Goal: Task Accomplishment & Management: Complete application form

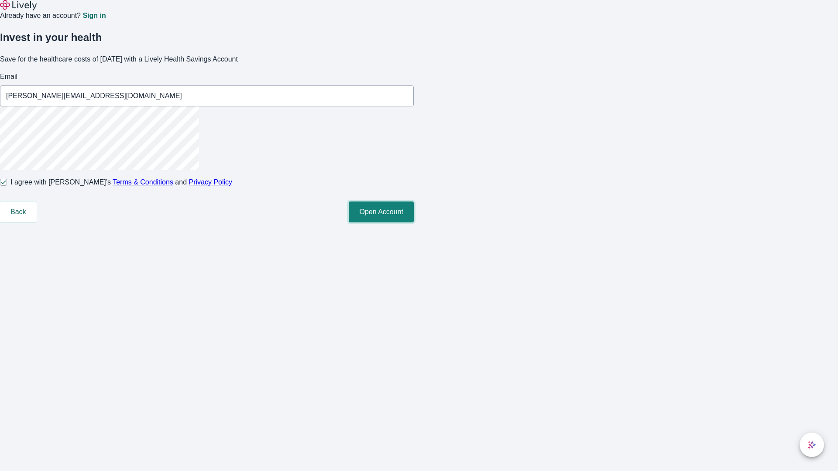
click at [414, 223] on button "Open Account" at bounding box center [381, 212] width 65 height 21
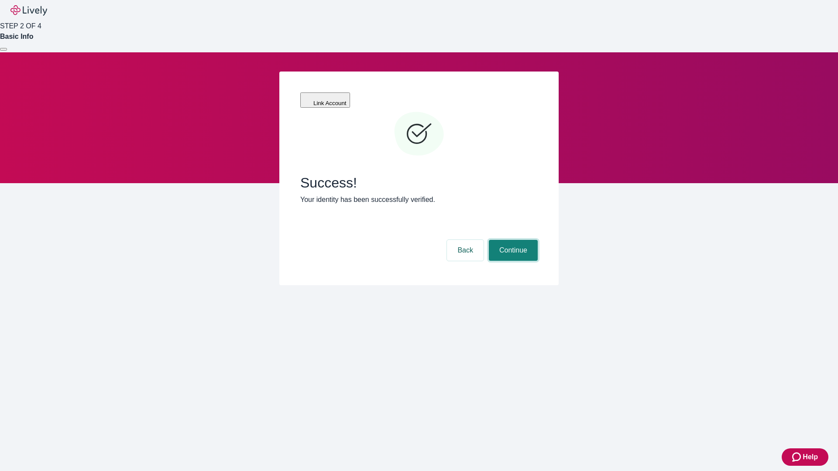
click at [512, 240] on button "Continue" at bounding box center [513, 250] width 49 height 21
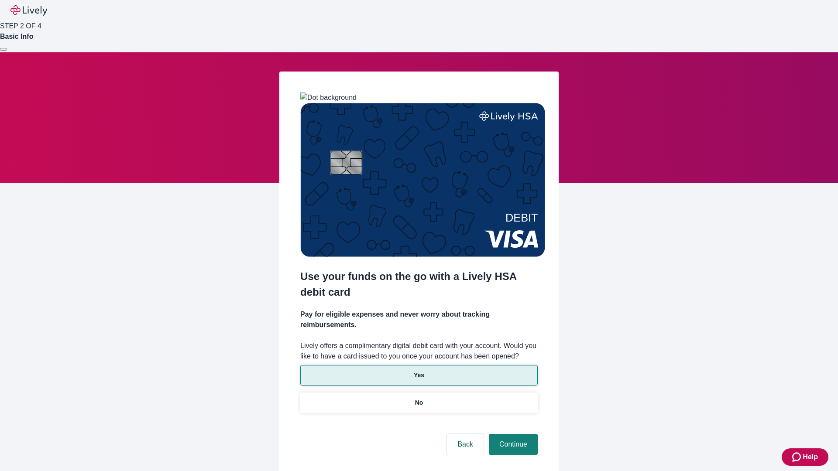
click at [419, 371] on p "Yes" at bounding box center [419, 375] width 10 height 9
click at [512, 434] on button "Continue" at bounding box center [513, 444] width 49 height 21
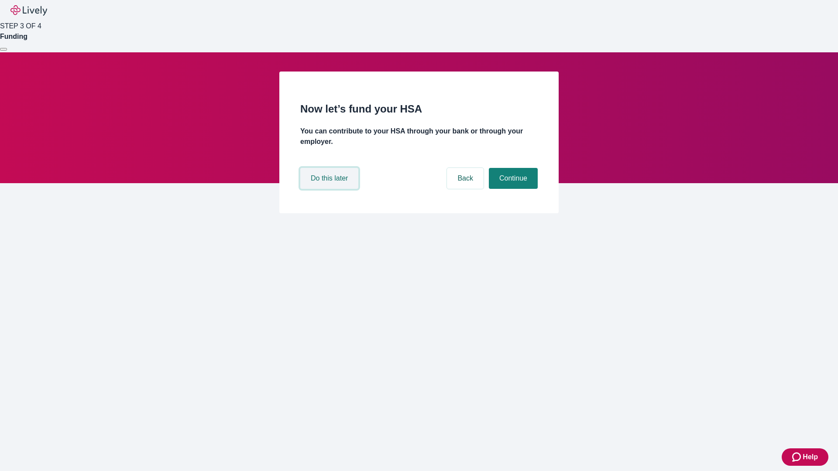
click at [330, 189] on button "Do this later" at bounding box center [329, 178] width 58 height 21
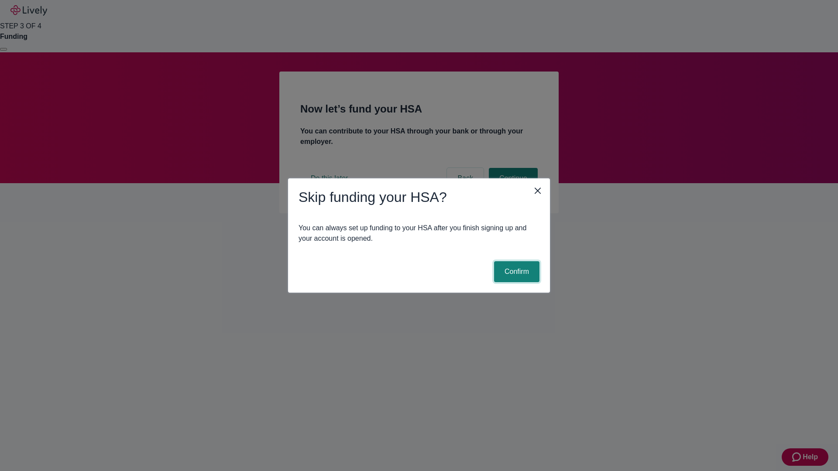
click at [516, 272] on button "Confirm" at bounding box center [516, 271] width 45 height 21
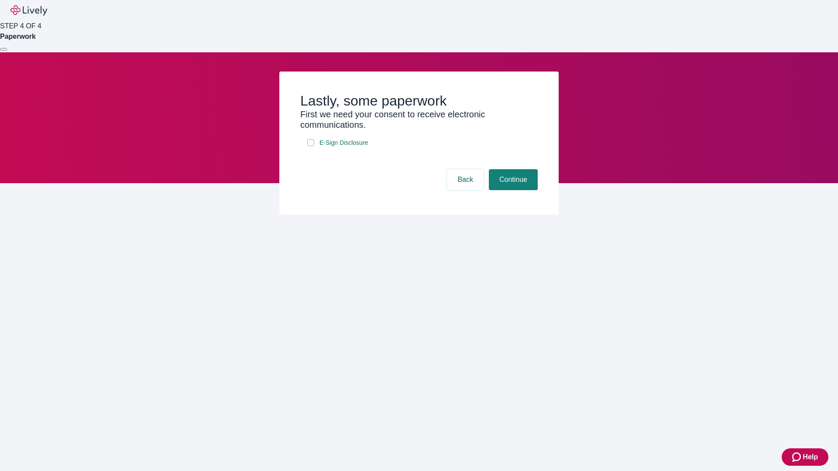
click at [311, 146] on input "E-Sign Disclosure" at bounding box center [310, 142] width 7 height 7
checkbox input "true"
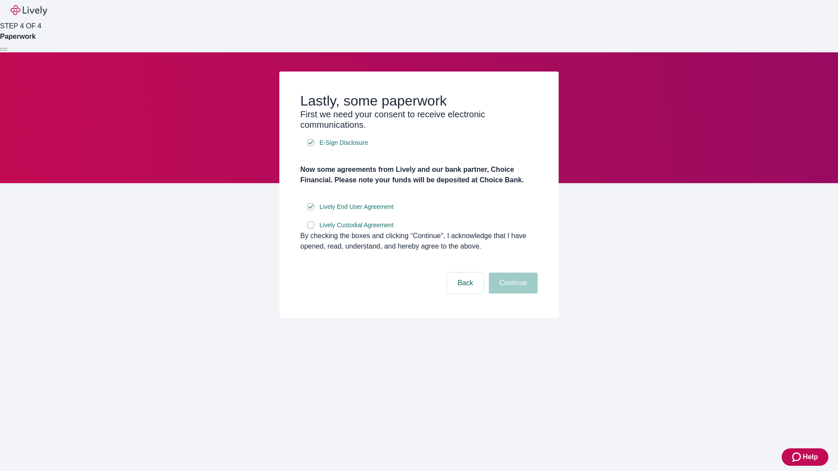
click at [311, 229] on input "Lively Custodial Agreement" at bounding box center [310, 225] width 7 height 7
checkbox input "true"
click at [512, 294] on button "Continue" at bounding box center [513, 283] width 49 height 21
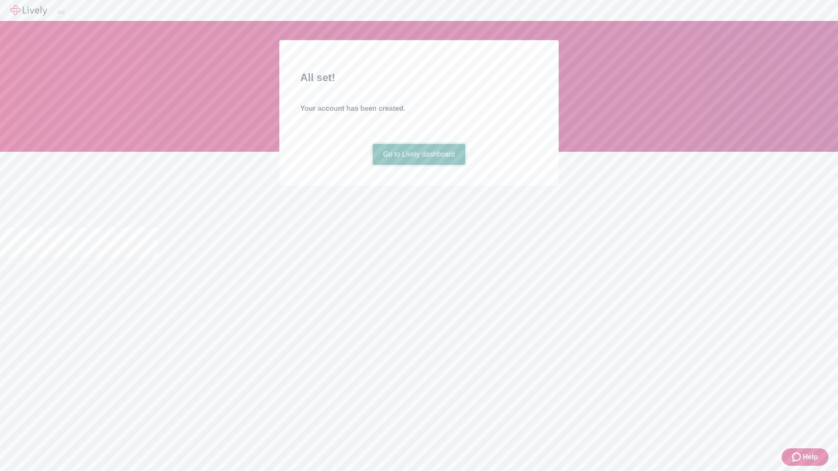
click at [419, 165] on link "Go to Lively dashboard" at bounding box center [419, 154] width 93 height 21
